Goal: Use online tool/utility: Utilize a website feature to perform a specific function

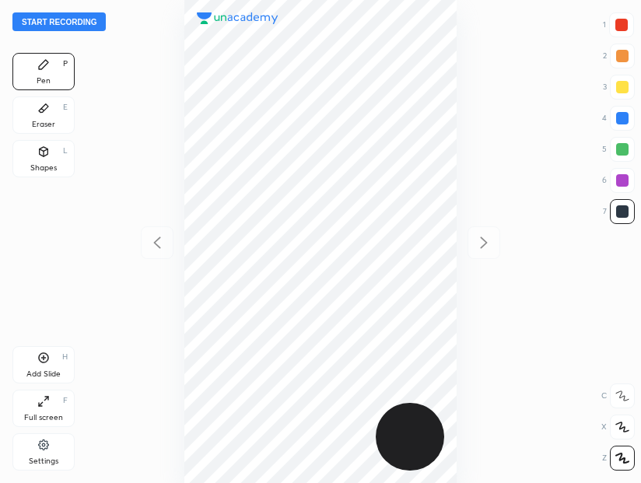
scroll to position [483, 391]
click at [41, 458] on div "Settings" at bounding box center [44, 462] width 30 height 8
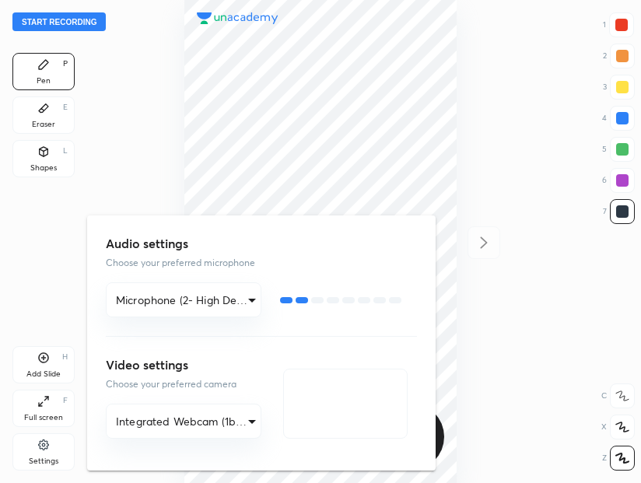
click at [244, 421] on body "Start recording 1 2 3 4 5 6 7 R O A L C X Z Erase all C X Z Pen P Eraser E Shap…" at bounding box center [320, 241] width 641 height 483
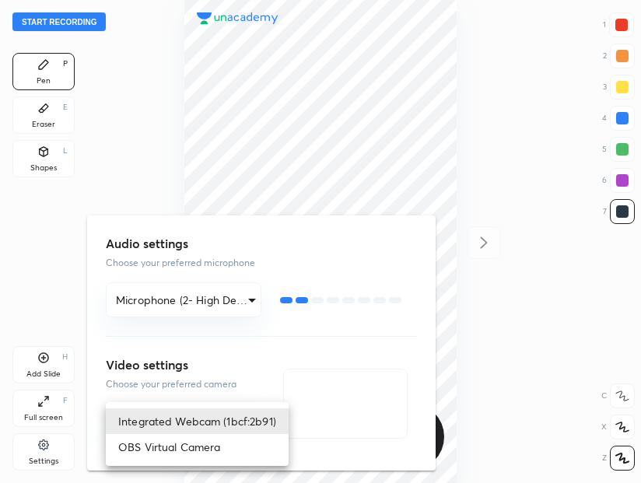
click at [385, 127] on div at bounding box center [320, 241] width 641 height 483
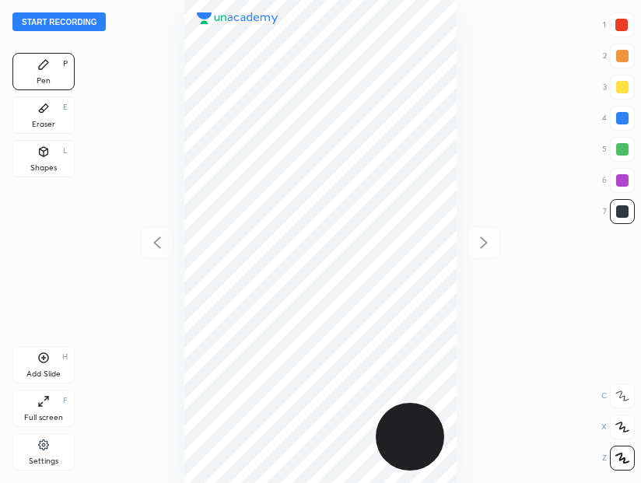
scroll to position [483, 391]
click at [44, 455] on div "Settings" at bounding box center [43, 451] width 62 height 37
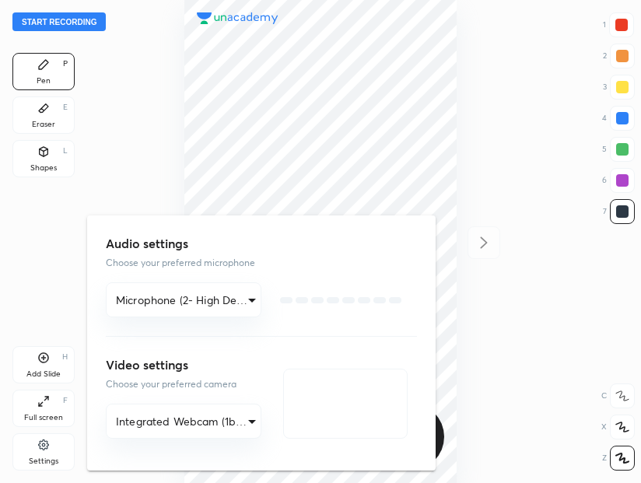
click at [155, 414] on body "Start recording 1 2 3 4 5 6 7 R O A L C X Z Erase all C X Z Pen P Eraser E Shap…" at bounding box center [320, 241] width 641 height 483
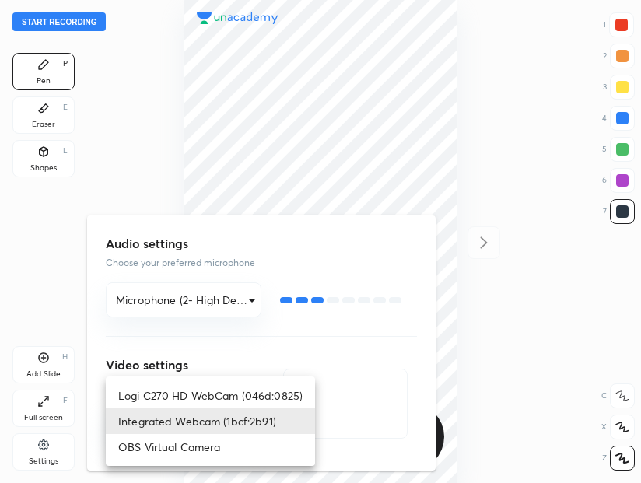
click at [195, 393] on li "Logi C270 HD WebCam (046d:0825)" at bounding box center [210, 396] width 209 height 26
type input "938c985ec9a735c4a1f277f1f3e057b3056638e087030fe4b48aa36638342046"
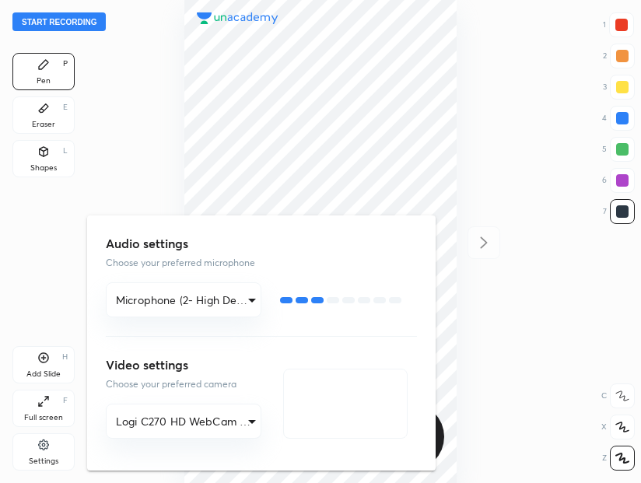
click at [309, 146] on div at bounding box center [320, 241] width 641 height 483
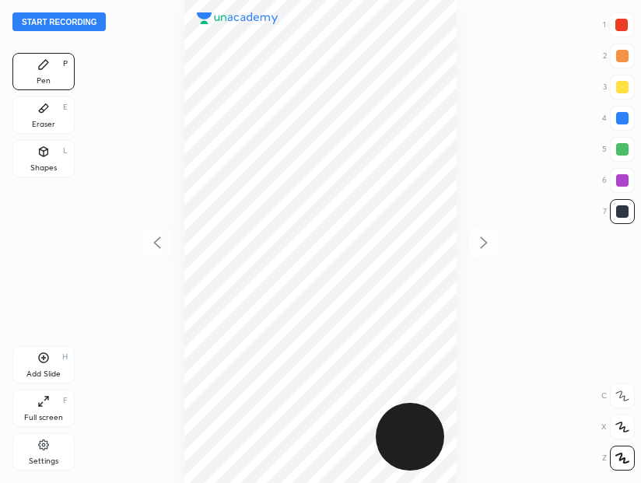
scroll to position [483, 391]
click at [46, 121] on div "Eraser" at bounding box center [43, 125] width 23 height 8
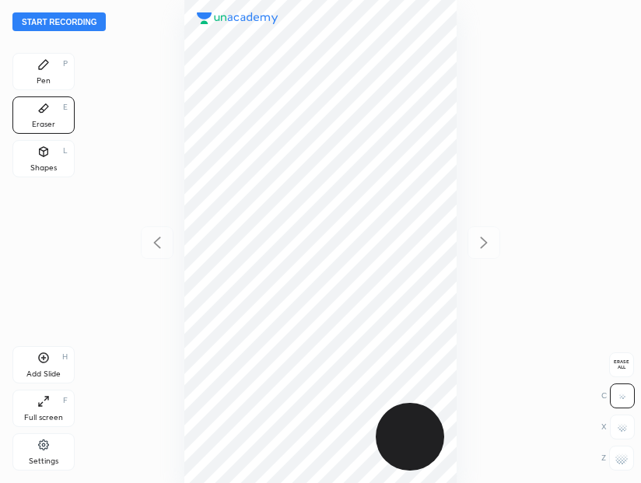
click at [623, 466] on div at bounding box center [621, 458] width 25 height 25
click at [79, 21] on button "Start recording" at bounding box center [58, 21] width 93 height 19
